Goal: Task Accomplishment & Management: Manage account settings

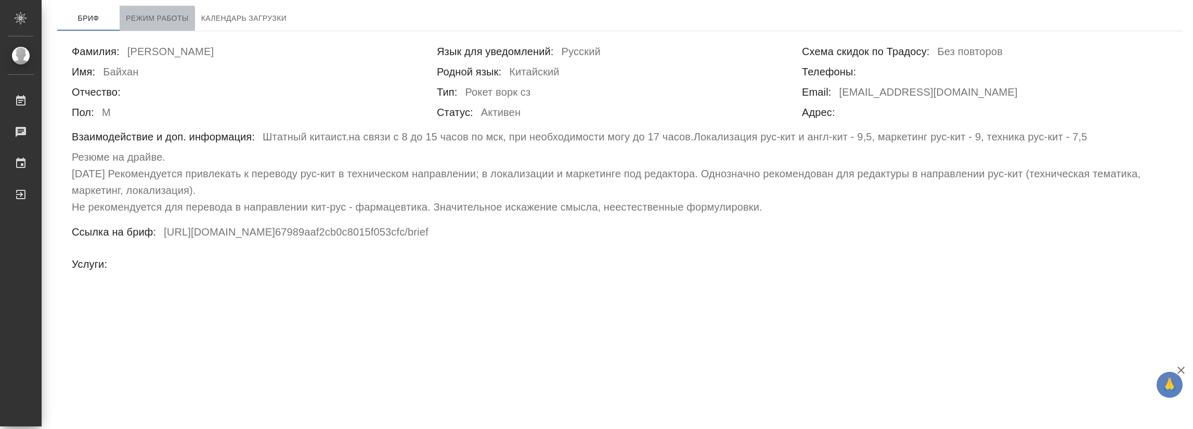
click at [150, 19] on span "Режим работы" at bounding box center [157, 18] width 63 height 13
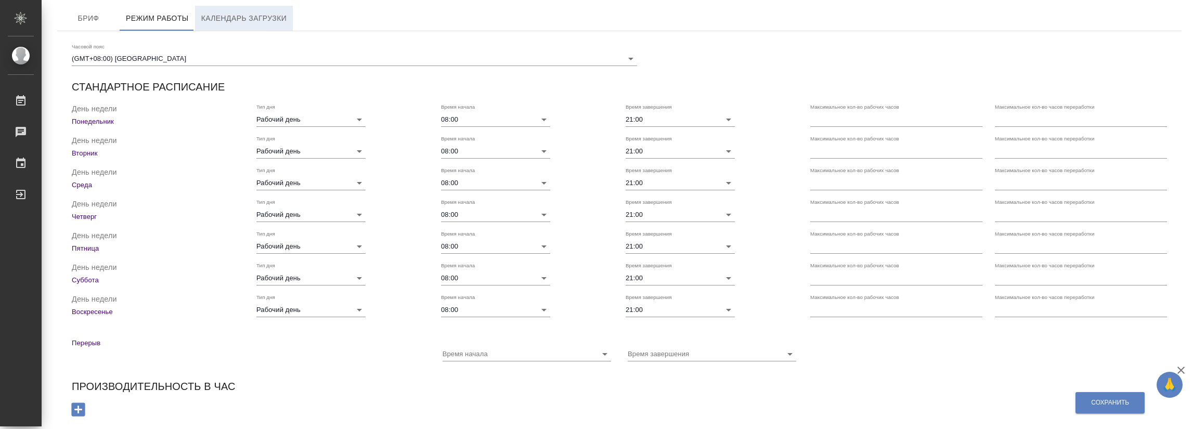
checkbox input "true"
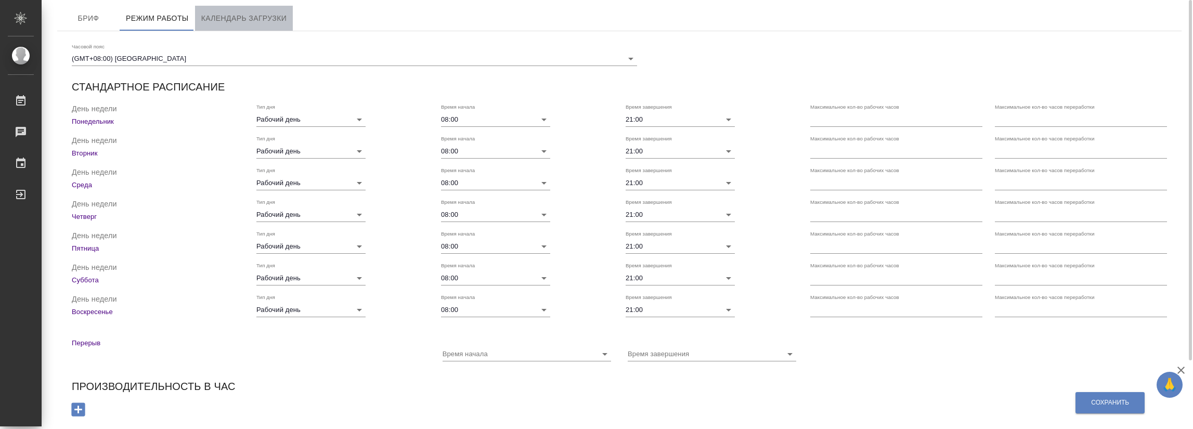
click at [219, 18] on span "Календарь загрузки" at bounding box center [244, 18] width 86 height 13
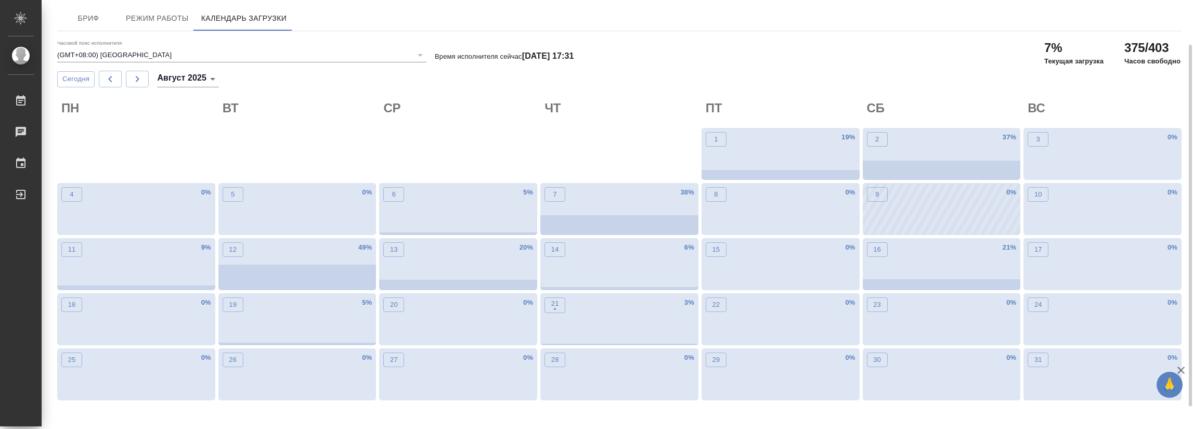
scroll to position [23, 0]
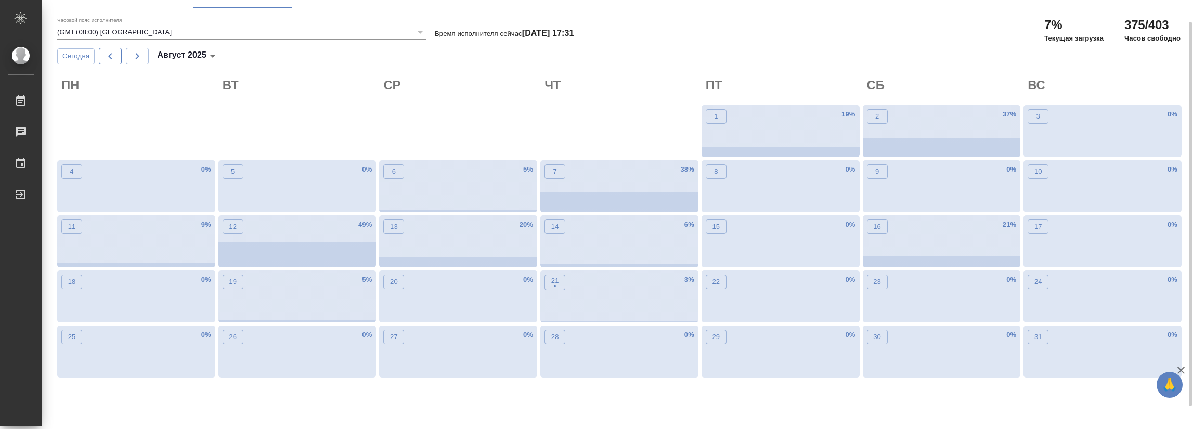
click at [113, 58] on icon "button" at bounding box center [110, 56] width 12 height 12
type input "июль 2025"
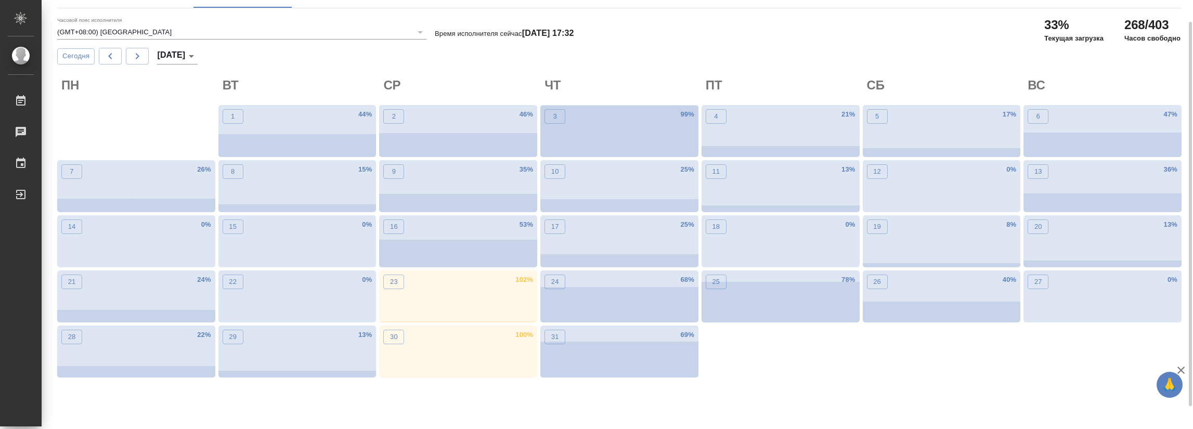
click at [543, 43] on div "Часовой пояс исполнителя (GMT+08:00) Beijing Время исполнителя сейчас [DATE] 17…" at bounding box center [619, 27] width 1133 height 31
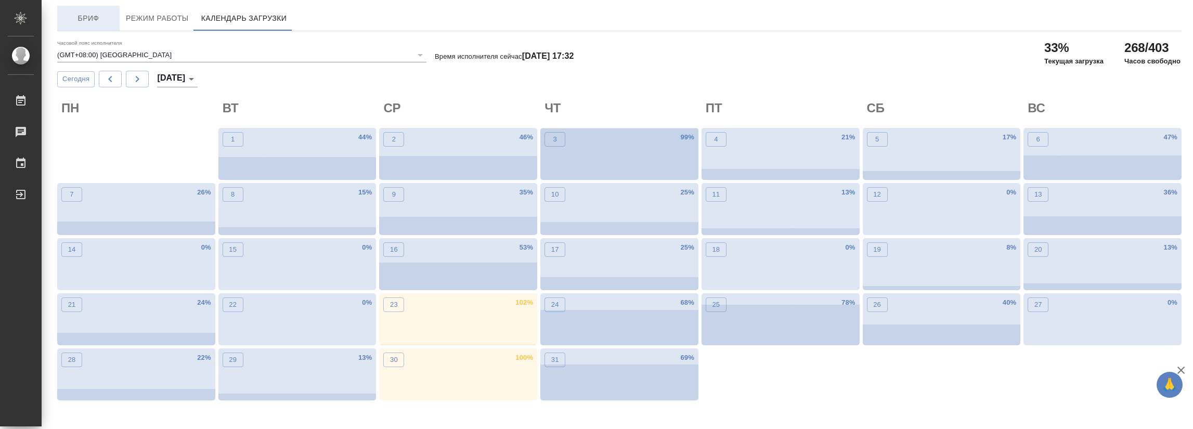
click at [80, 18] on span "Бриф" at bounding box center [88, 18] width 50 height 13
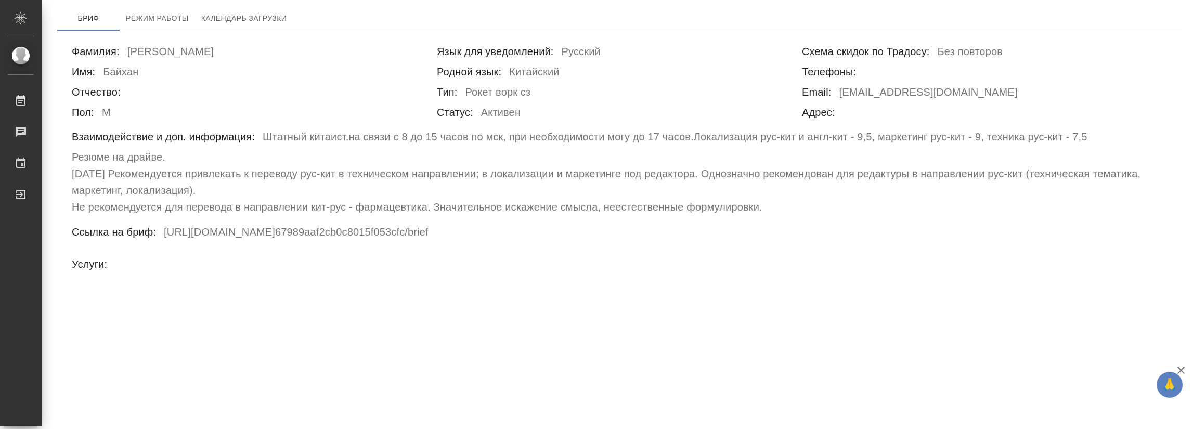
click at [543, 284] on div ".cls-1 fill:#fff; AWATERA [PERSON_NAME] Работы 0 Чаты График Выйти Бриф Режим р…" at bounding box center [596, 214] width 1193 height 429
click at [543, 284] on icon "button" at bounding box center [1181, 370] width 12 height 12
